Goal: Task Accomplishment & Management: Use online tool/utility

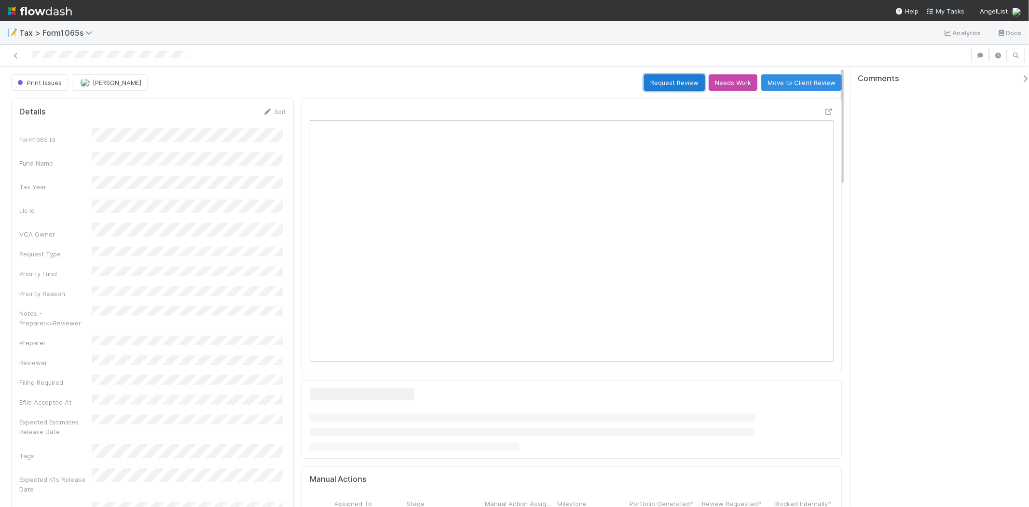
click at [681, 84] on button "Request Review" at bounding box center [674, 82] width 61 height 16
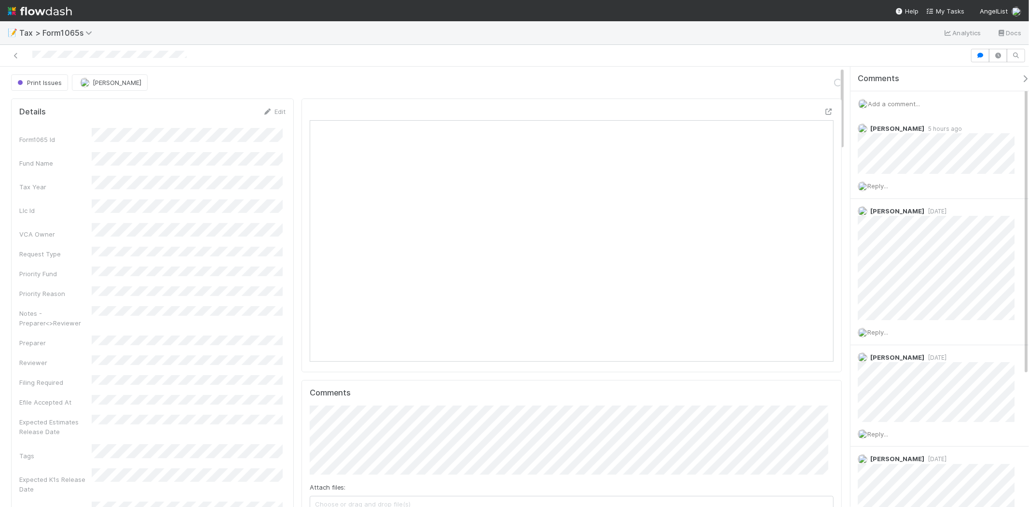
scroll to position [188, 511]
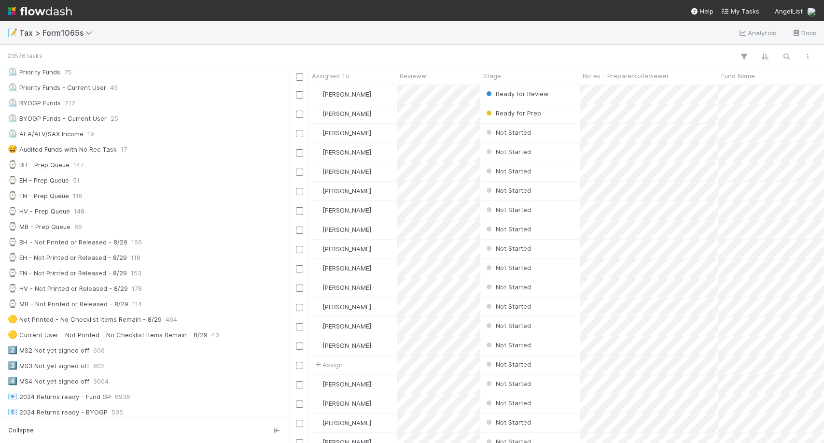
scroll to position [166, 0]
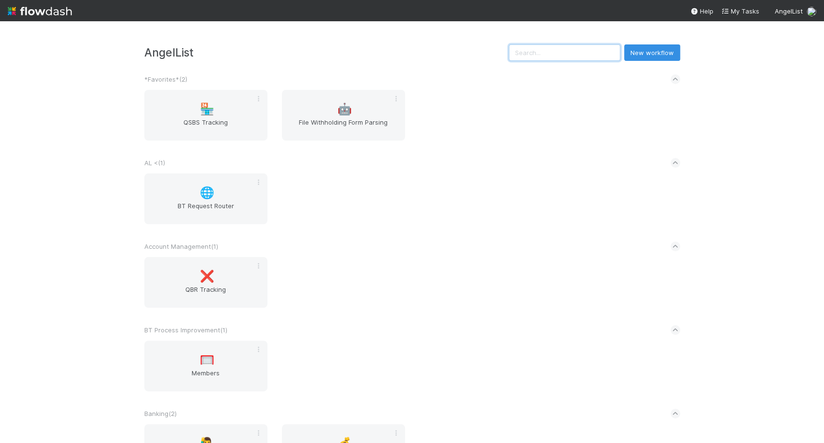
click at [576, 52] on input "text" at bounding box center [564, 52] width 111 height 16
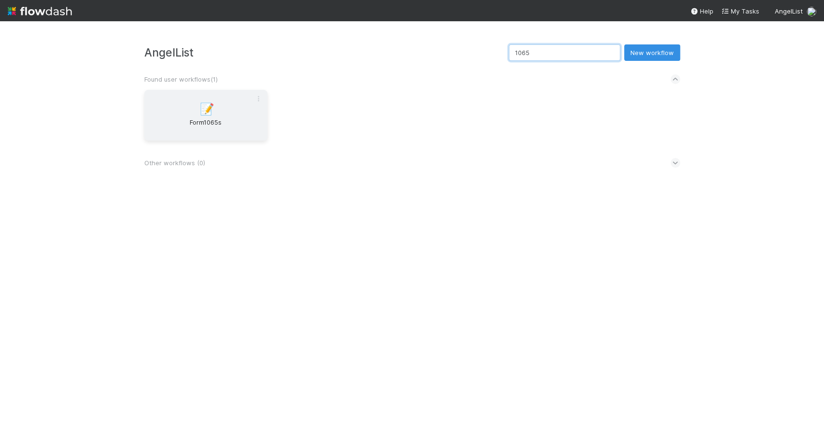
type input "1065"
click at [208, 111] on span "📝" at bounding box center [207, 109] width 14 height 13
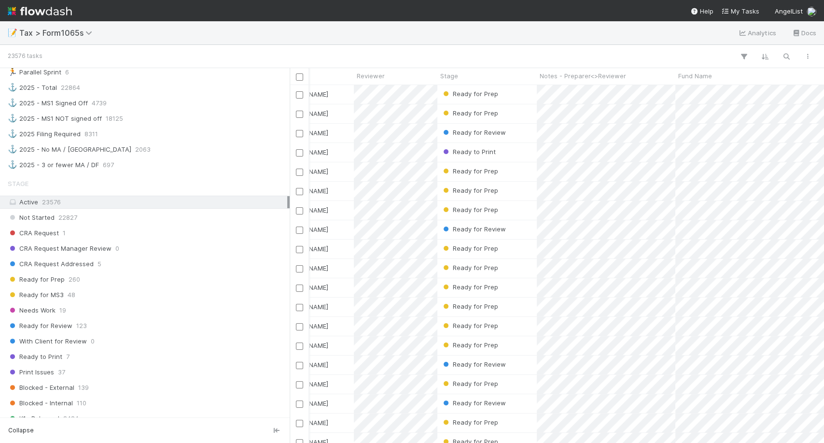
scroll to position [584, 0]
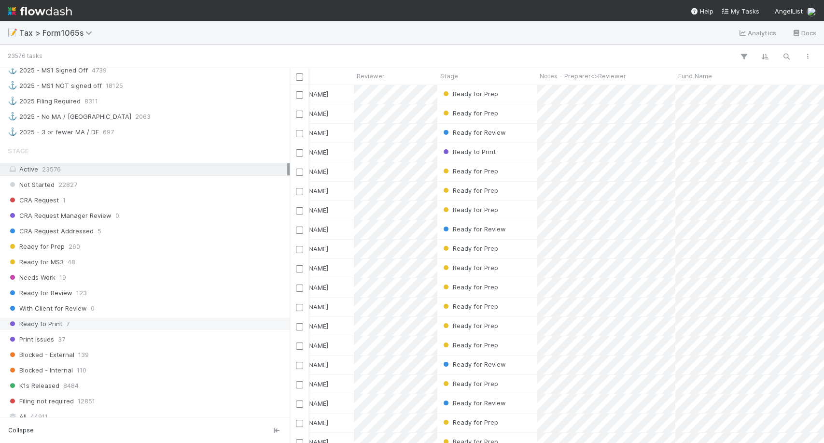
click at [137, 322] on div "Ready to Print 7" at bounding box center [147, 324] width 279 height 12
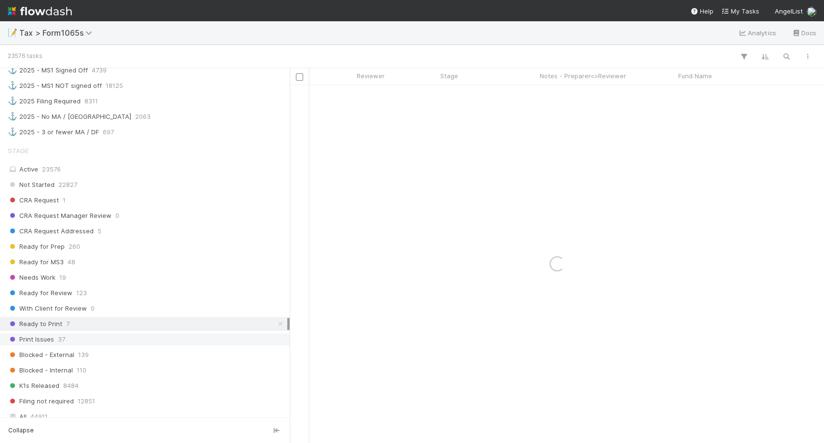
click at [137, 333] on div "Print Issues 37" at bounding box center [147, 339] width 279 height 12
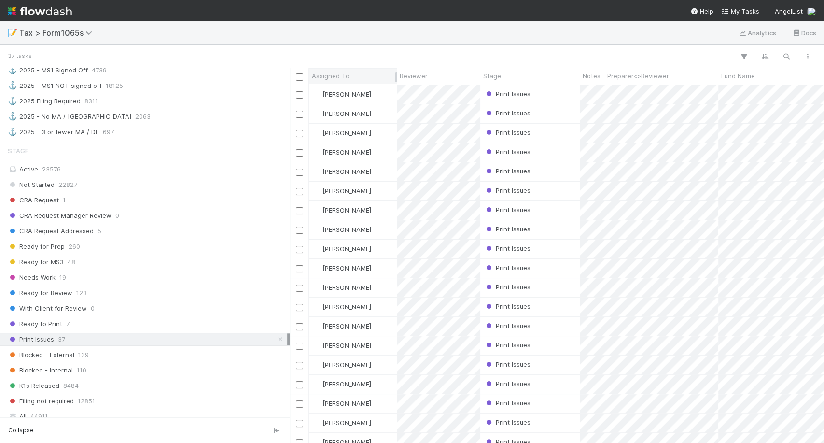
click at [351, 71] on div "Assigned To" at bounding box center [353, 76] width 83 height 10
click at [353, 90] on div "Sort A → Z" at bounding box center [367, 94] width 110 height 14
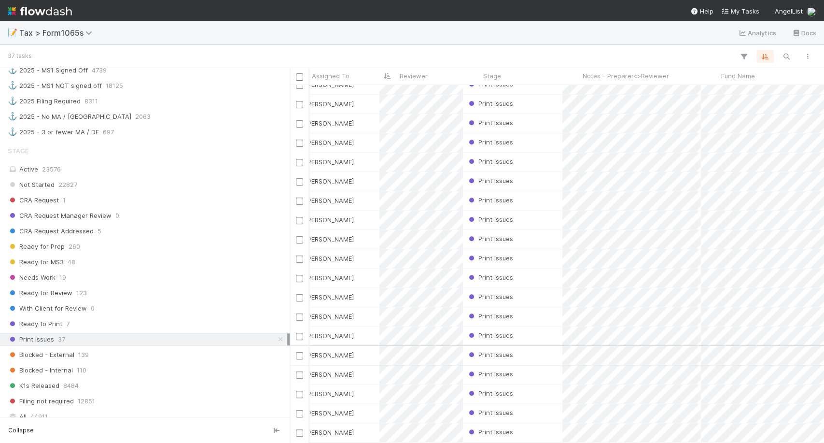
scroll to position [0, 17]
click at [363, 348] on div "[PERSON_NAME]" at bounding box center [336, 355] width 88 height 19
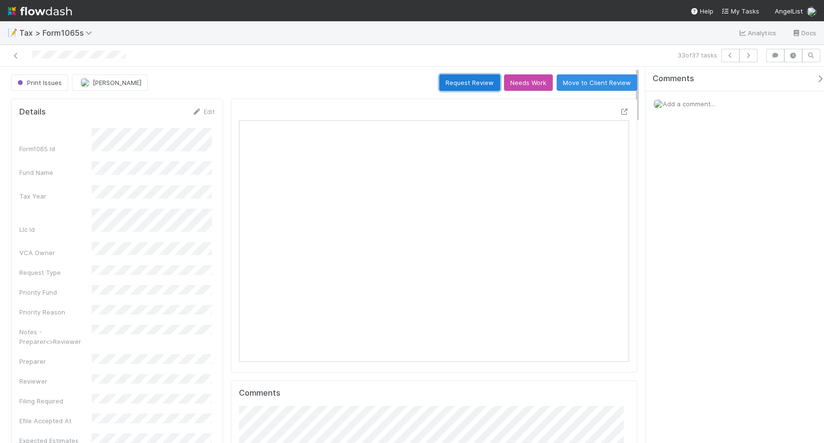
click at [471, 78] on button "Request Review" at bounding box center [469, 82] width 61 height 16
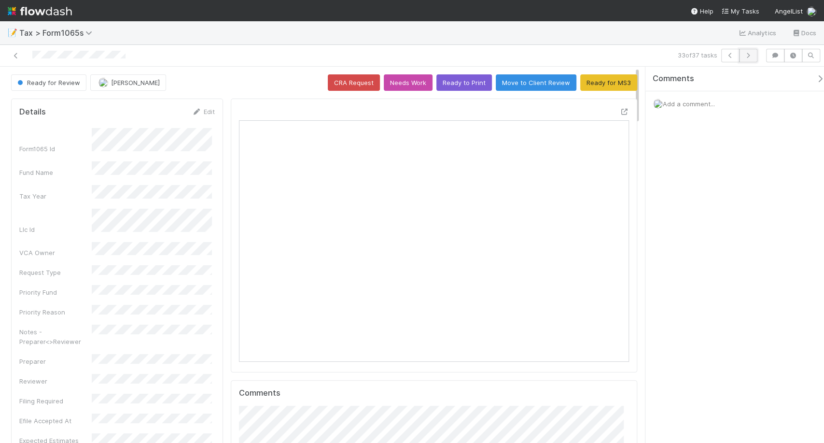
click at [749, 53] on icon "button" at bounding box center [748, 56] width 10 height 6
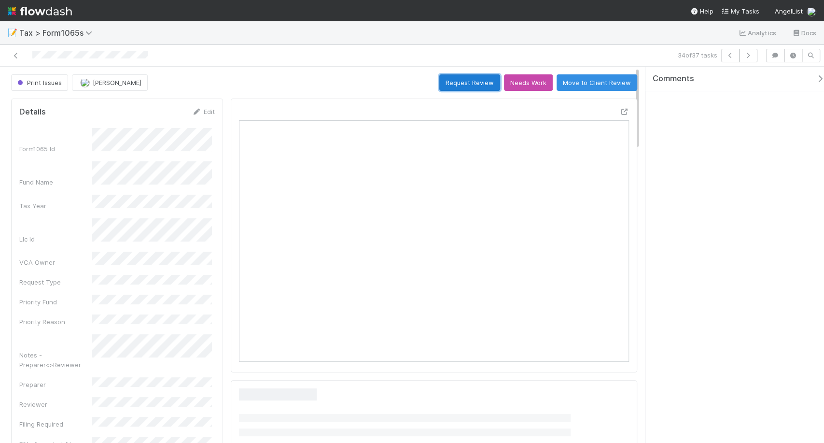
click at [444, 82] on button "Request Review" at bounding box center [469, 82] width 61 height 16
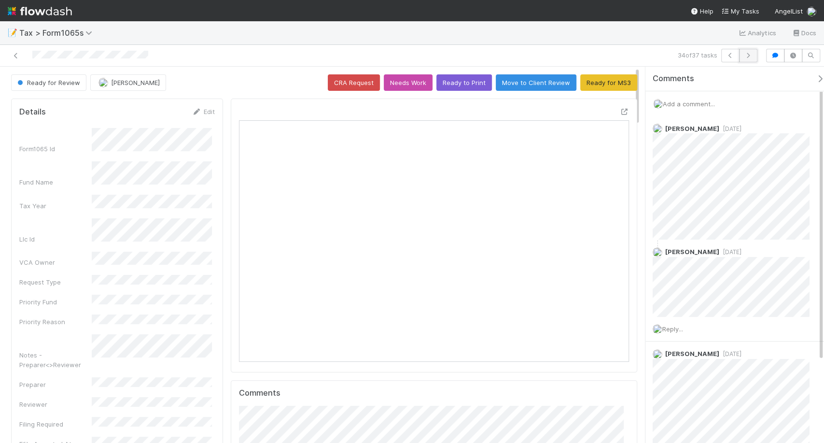
click at [752, 55] on icon "button" at bounding box center [748, 56] width 10 height 6
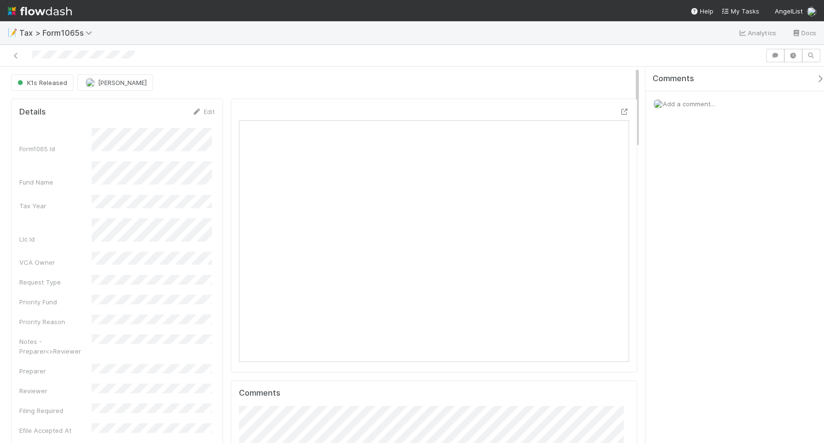
scroll to position [188, 376]
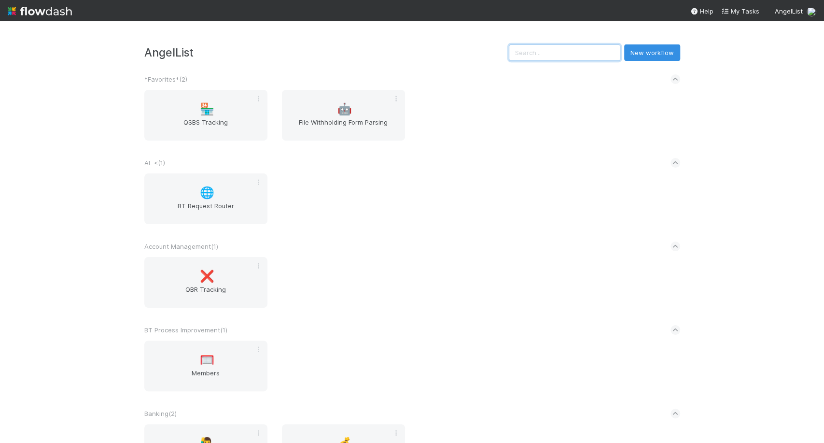
click at [542, 59] on input "text" at bounding box center [564, 52] width 111 height 16
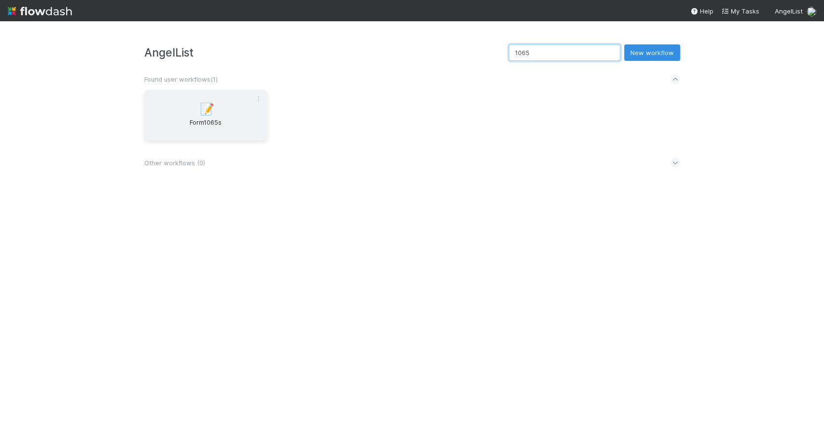
type input "1065"
click at [227, 113] on div "📝 Form1065s" at bounding box center [205, 115] width 123 height 51
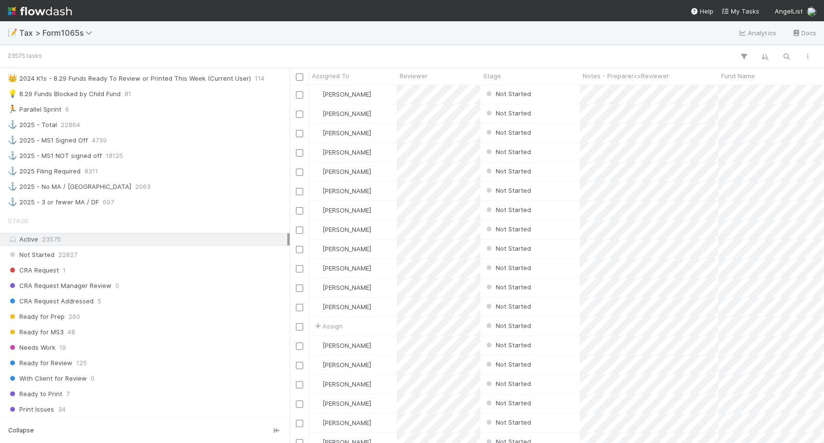
scroll to position [579, 0]
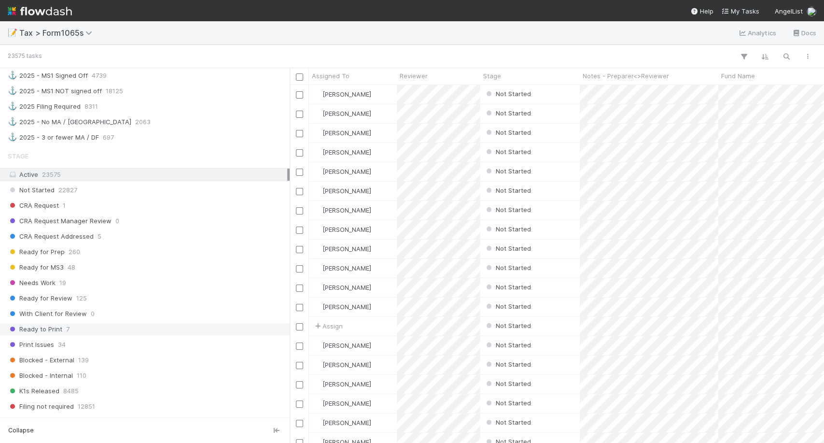
click at [83, 329] on div "Ready to Print 7" at bounding box center [147, 329] width 279 height 12
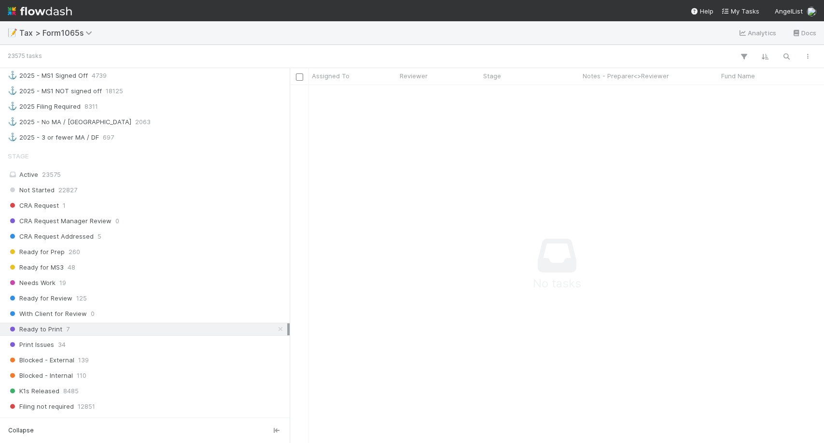
click at [83, 330] on div "Stage Active 23575 Not Started 22827 CRA Request 1 CRA Request Manager Review 0…" at bounding box center [145, 287] width 290 height 282
click at [83, 338] on div "Print Issues 34" at bounding box center [147, 344] width 279 height 12
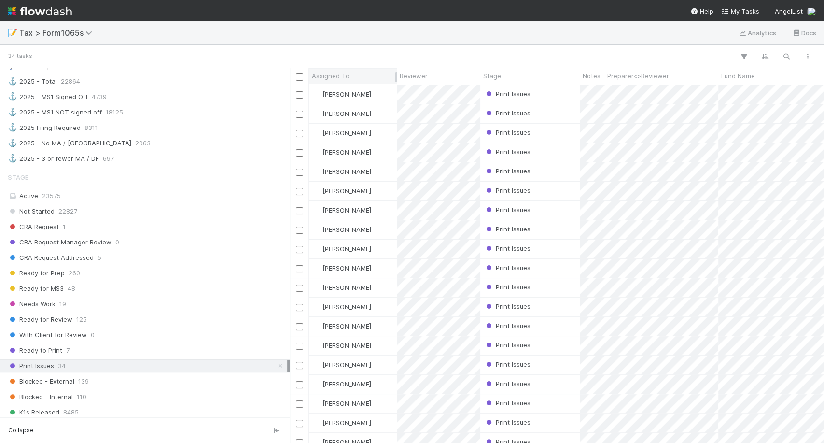
click at [347, 76] on span "Assigned To" at bounding box center [331, 76] width 38 height 10
click at [351, 107] on div "Sort Z → A" at bounding box center [367, 108] width 110 height 14
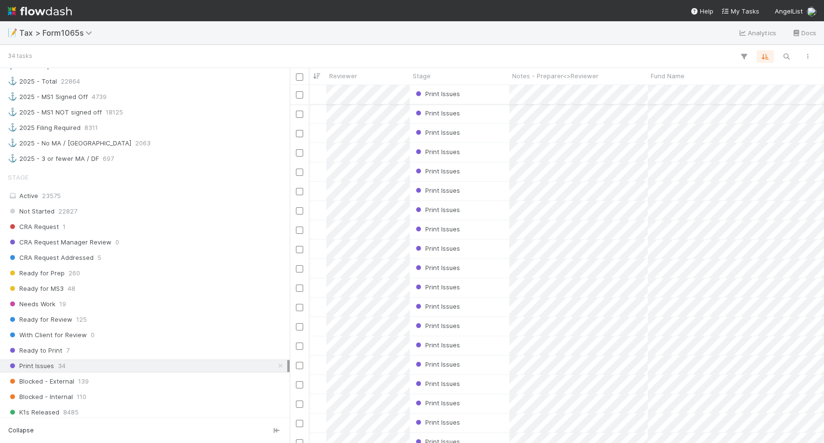
click at [316, 97] on div "[PERSON_NAME]" at bounding box center [282, 94] width 88 height 19
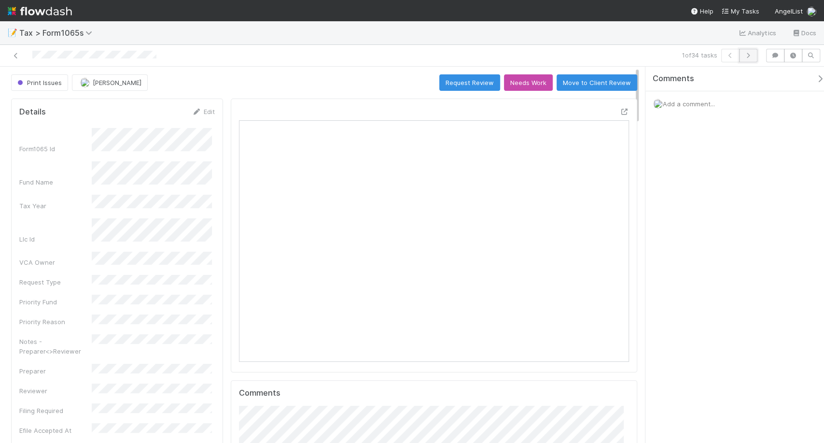
click at [753, 56] on button "button" at bounding box center [748, 56] width 18 height 14
click at [475, 78] on button "Request Review" at bounding box center [469, 82] width 61 height 16
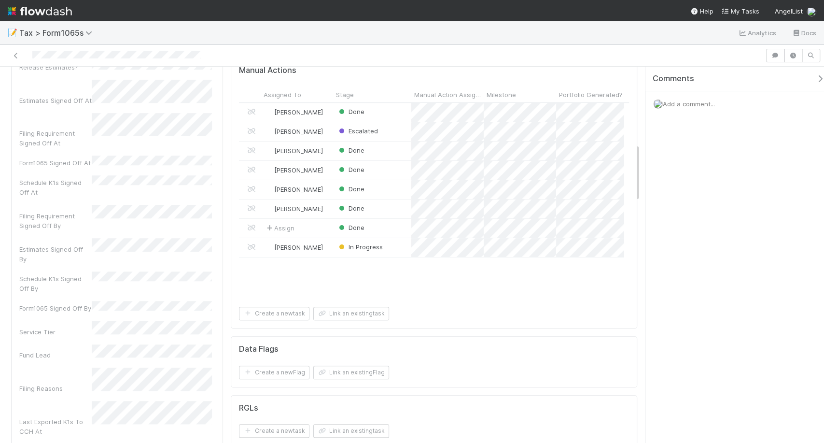
scroll to position [498, 0]
click at [23, 15] on img at bounding box center [40, 11] width 64 height 16
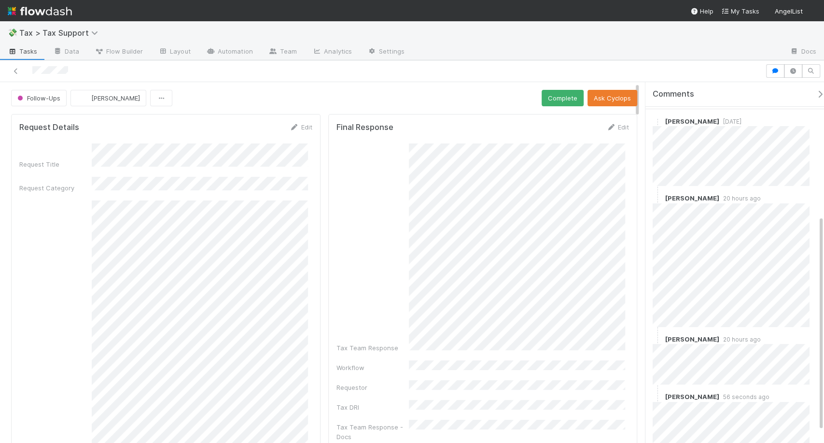
scroll to position [243, 0]
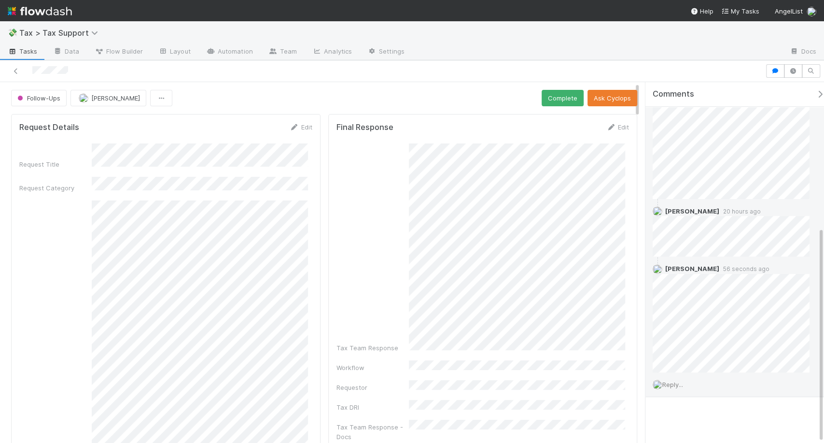
click at [687, 384] on div "Reply..." at bounding box center [735, 384] width 180 height 24
click at [683, 381] on span "Reply..." at bounding box center [672, 384] width 21 height 8
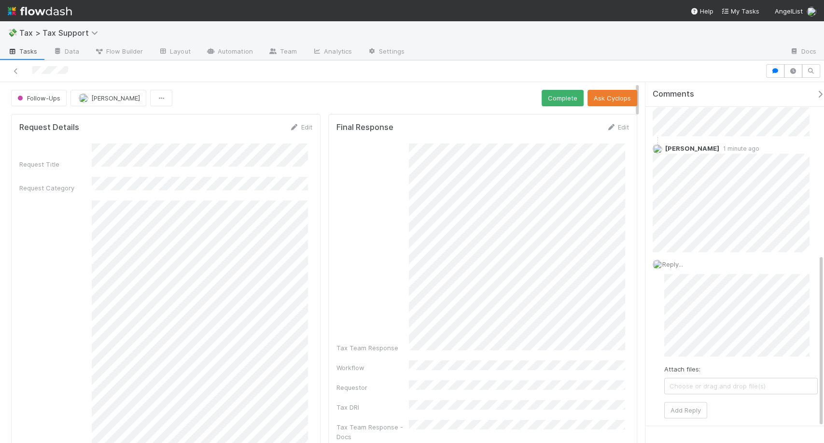
scroll to position [365, 0]
click at [689, 321] on span "Ethan Braren" at bounding box center [713, 321] width 49 height 8
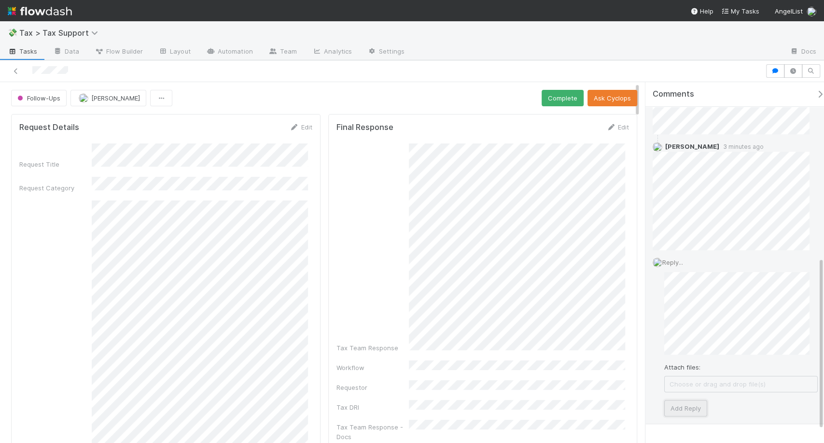
click at [688, 406] on button "Add Reply" at bounding box center [685, 408] width 43 height 16
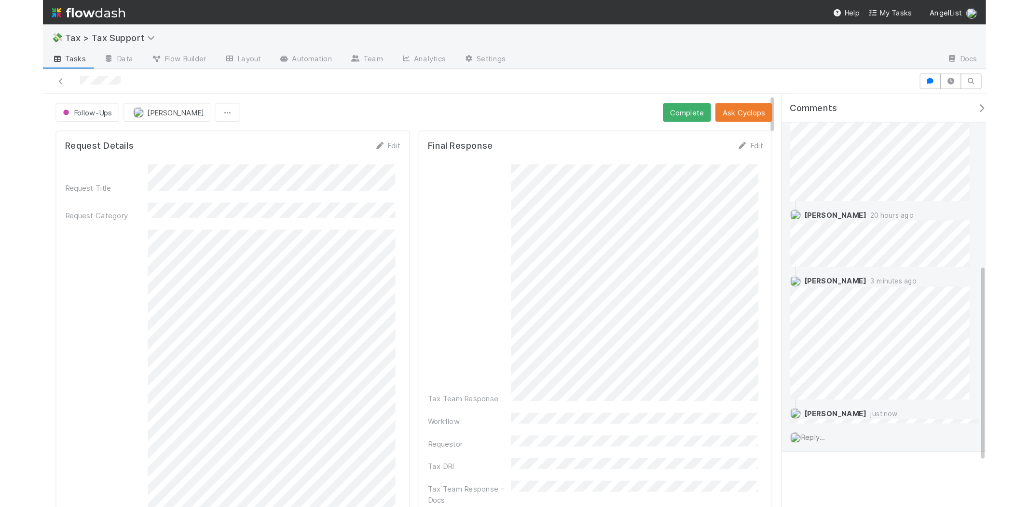
scroll to position [310, 0]
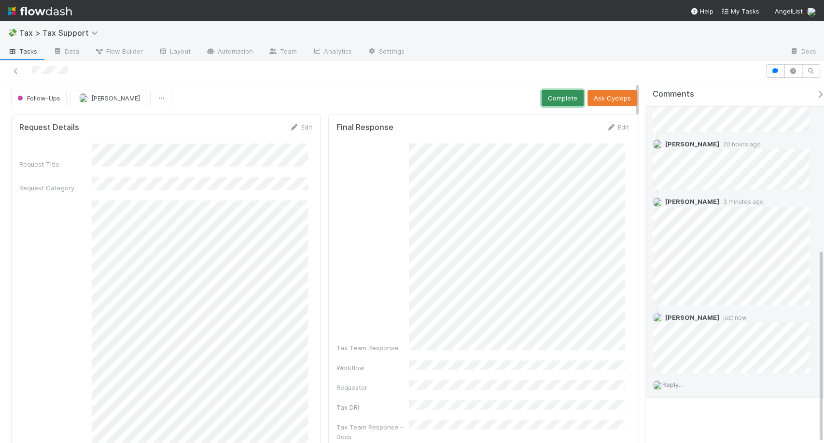
click at [560, 94] on button "Complete" at bounding box center [563, 98] width 42 height 16
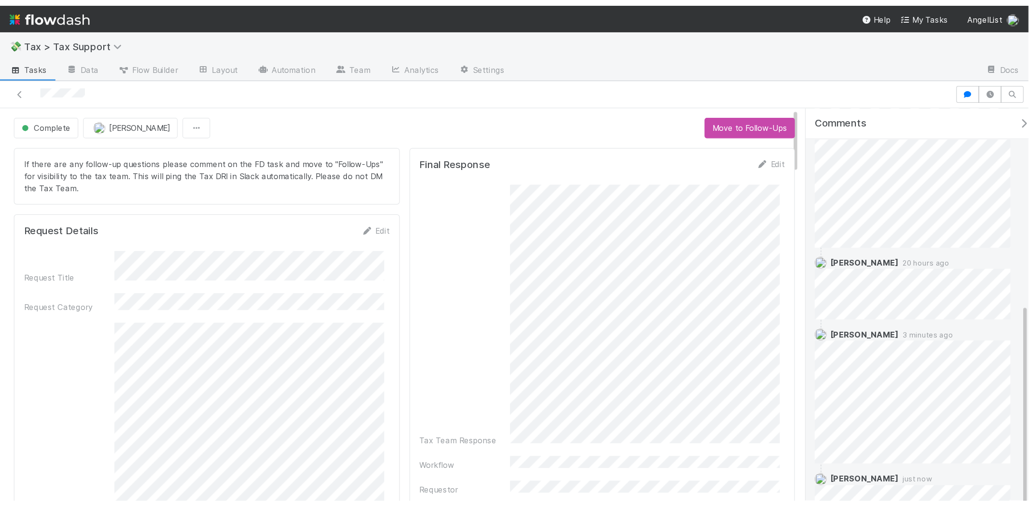
scroll to position [248, 0]
